Goal: Task Accomplishment & Management: Use online tool/utility

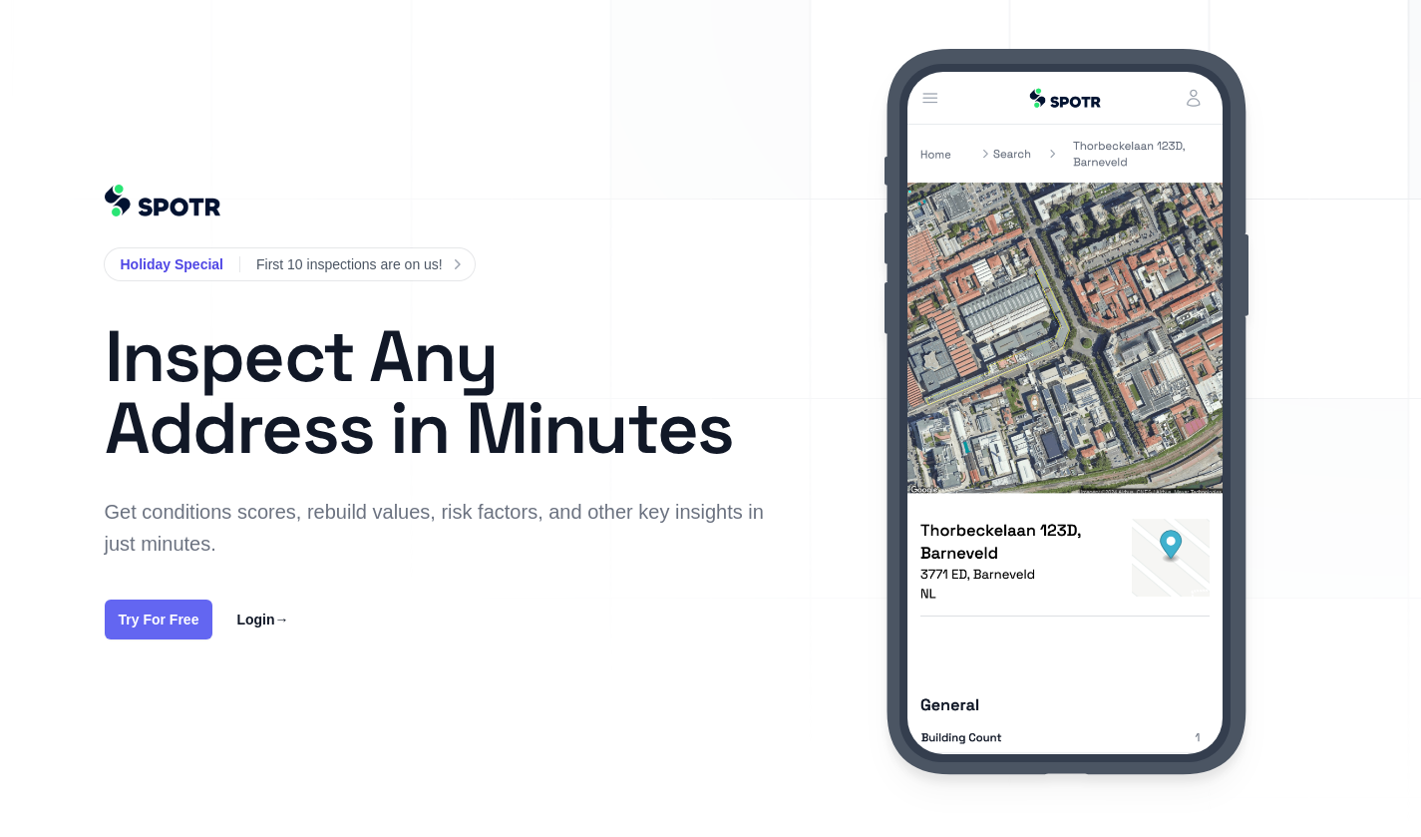
click at [168, 616] on link "Try For Free" at bounding box center [159, 619] width 109 height 40
